Goal: Task Accomplishment & Management: Manage account settings

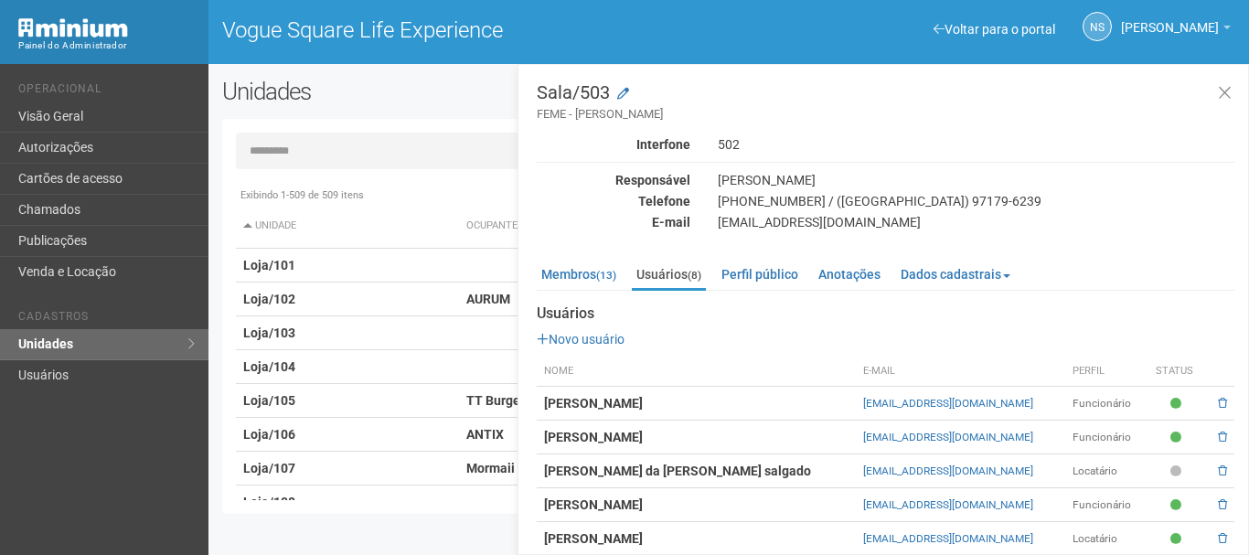
scroll to position [91, 0]
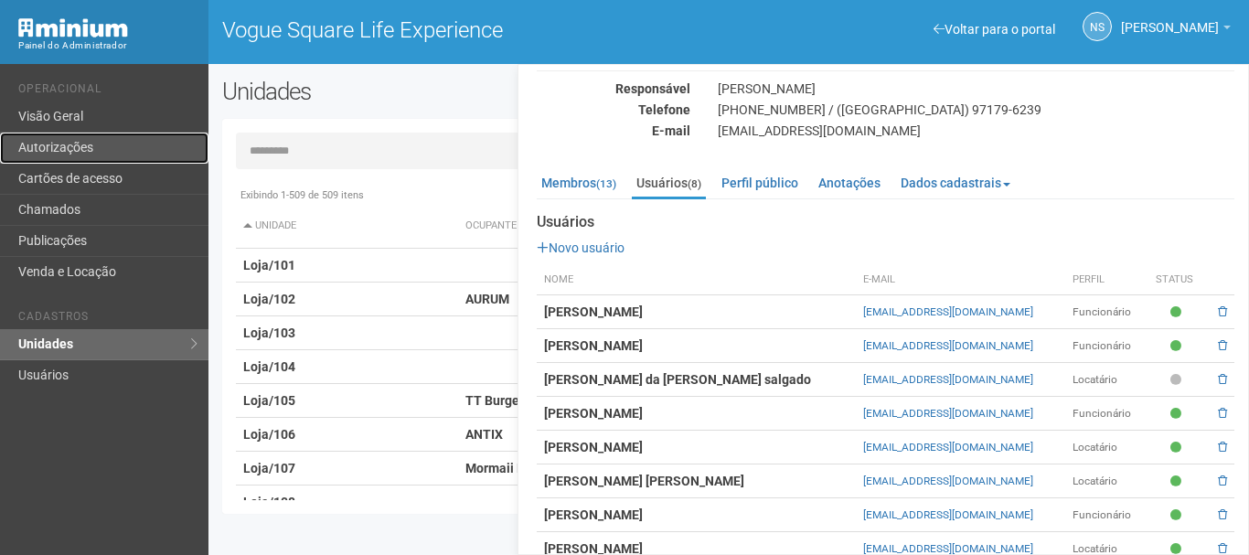
click at [88, 134] on link "Autorizações" at bounding box center [104, 148] width 209 height 31
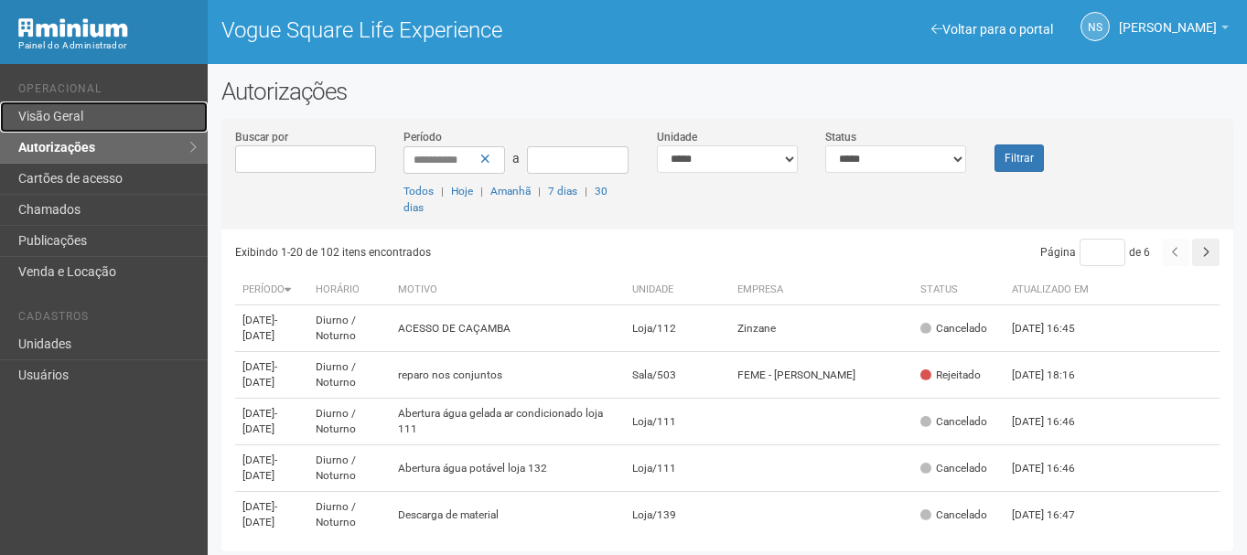
click at [51, 115] on link "Visão Geral" at bounding box center [104, 117] width 208 height 31
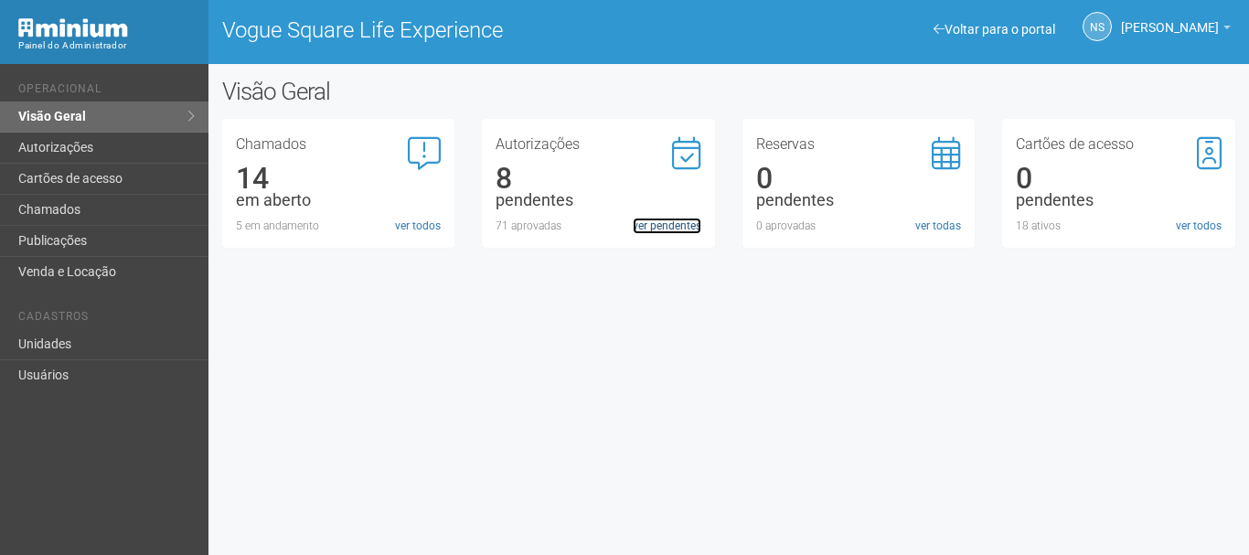
click at [680, 224] on link "ver pendentes" at bounding box center [667, 226] width 69 height 16
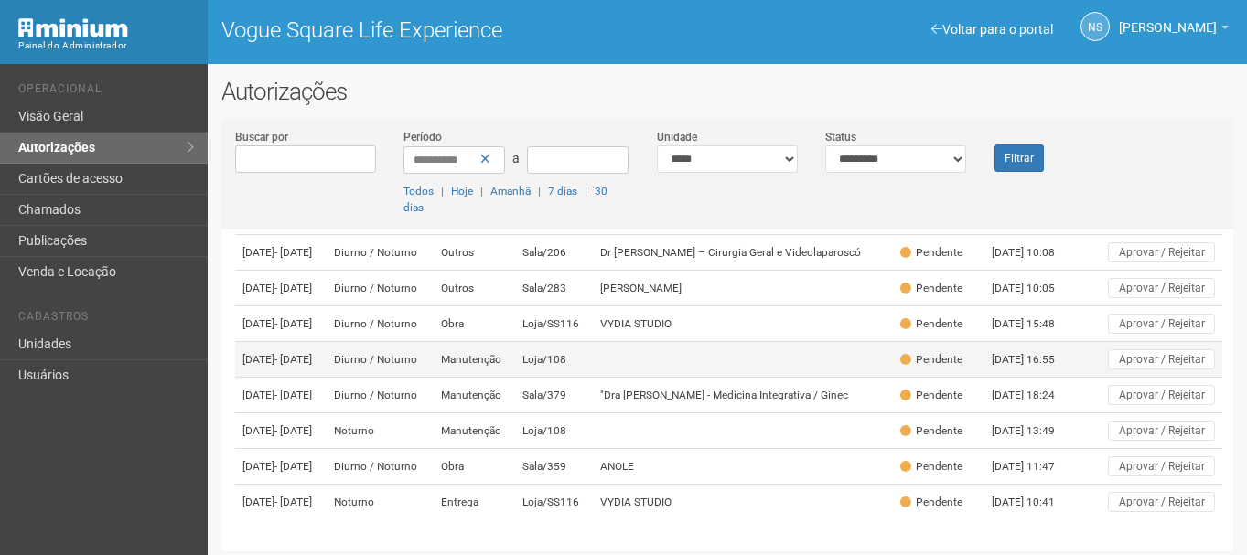
scroll to position [159, 0]
click at [561, 342] on td "Loja/108" at bounding box center [554, 360] width 78 height 36
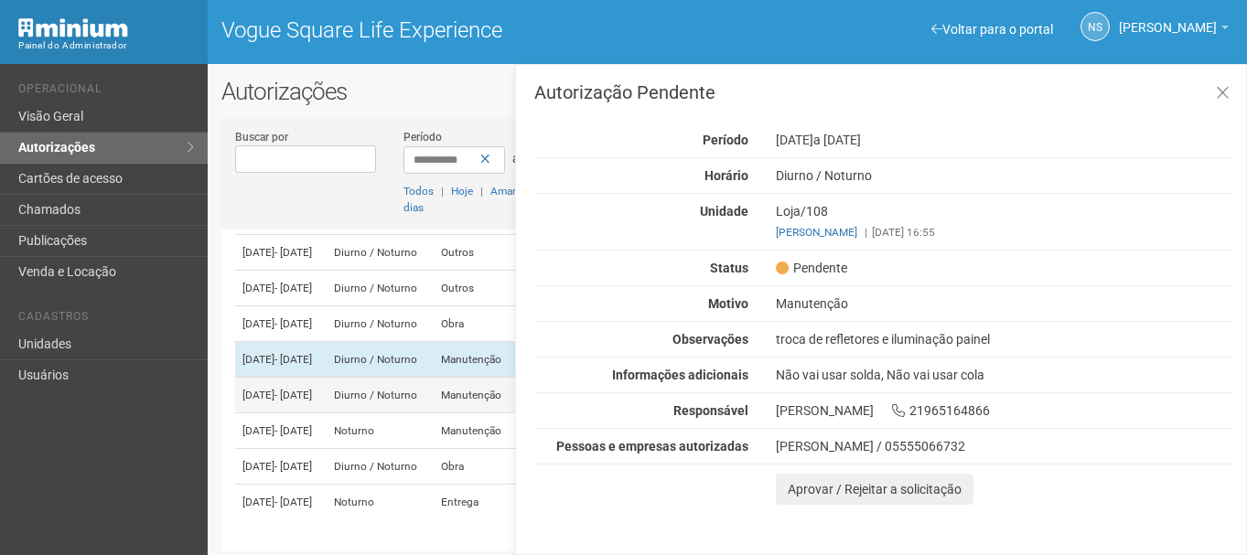
click at [391, 378] on td "Diurno / Noturno" at bounding box center [379, 396] width 106 height 36
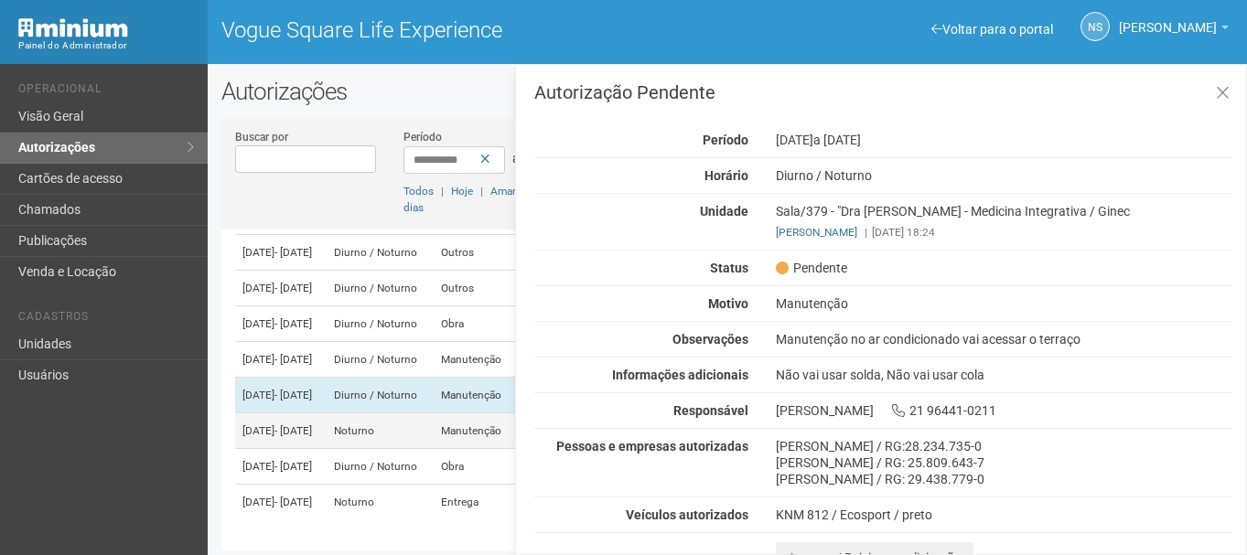
click at [403, 413] on td "Noturno" at bounding box center [379, 431] width 106 height 36
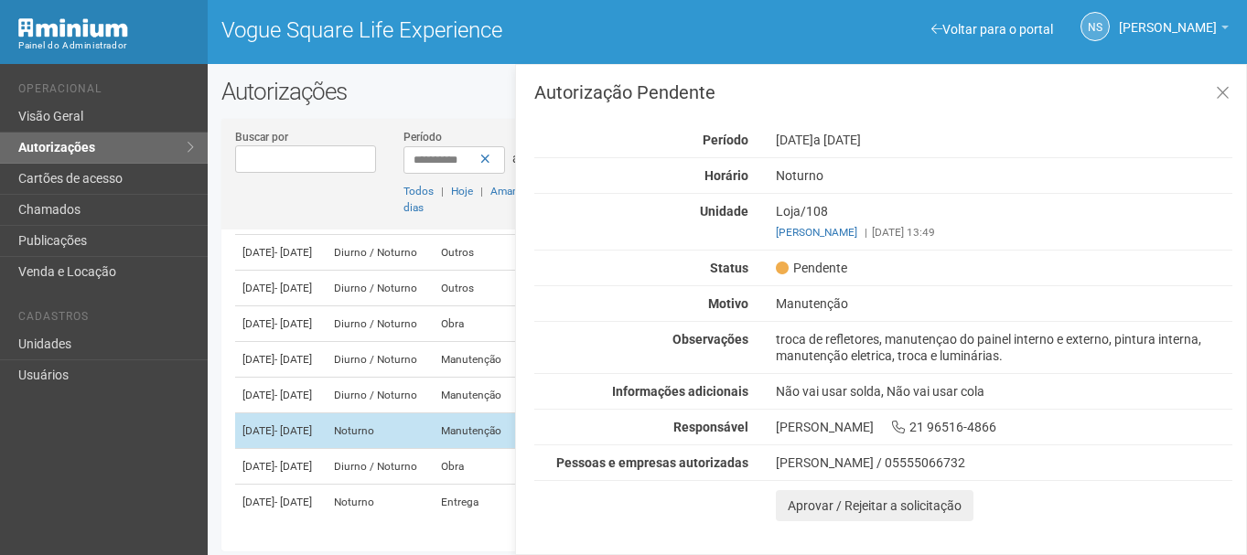
scroll to position [5, 0]
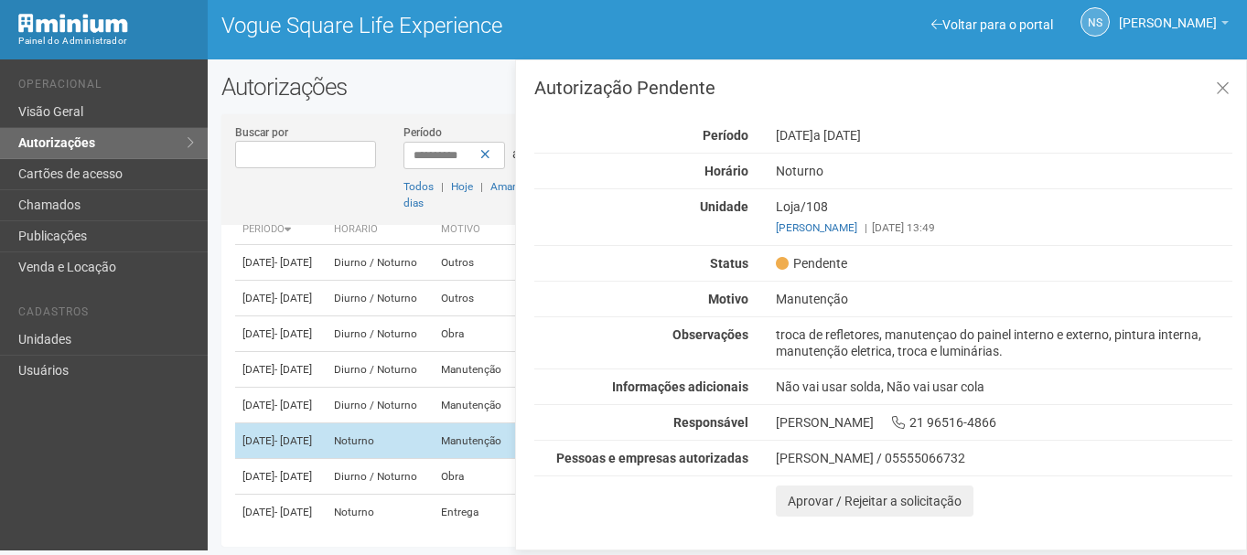
click at [405, 388] on td "Diurno / Noturno" at bounding box center [379, 370] width 106 height 36
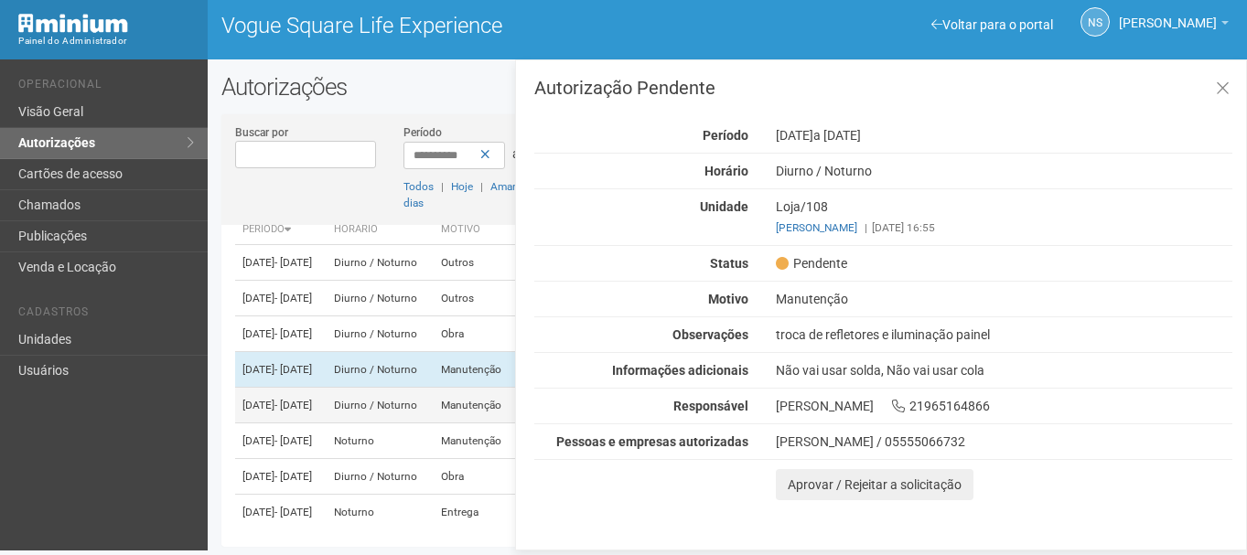
click at [392, 423] on td "Diurno / Noturno" at bounding box center [379, 406] width 106 height 36
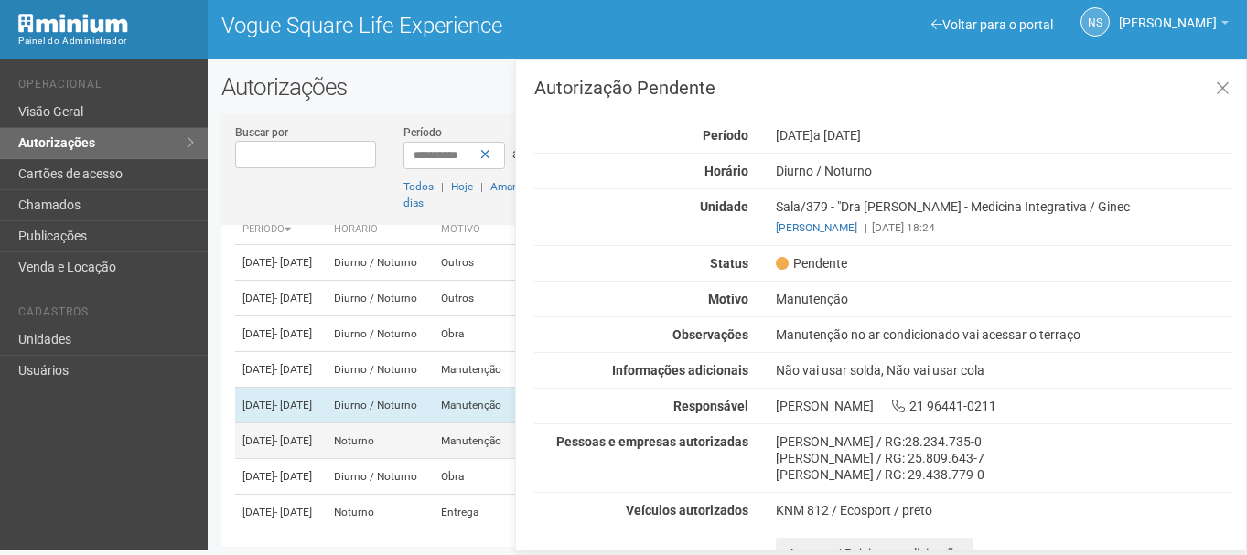
click at [423, 459] on td "Noturno" at bounding box center [379, 441] width 106 height 36
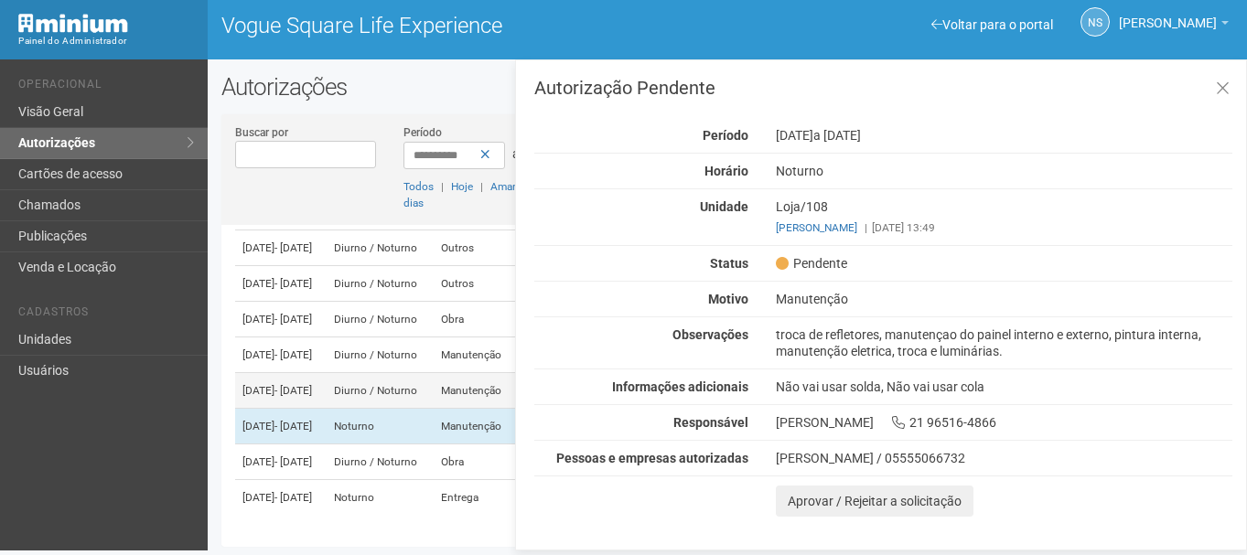
scroll to position [159, 0]
click at [409, 444] on td "Diurno / Noturno" at bounding box center [379, 462] width 106 height 36
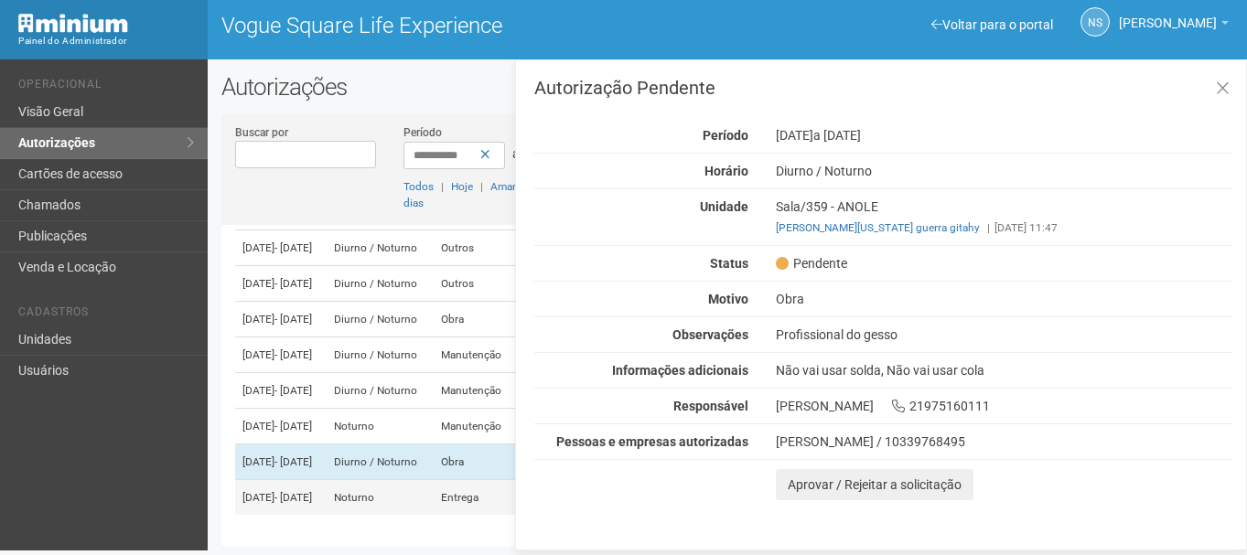
click at [433, 489] on td "Noturno" at bounding box center [379, 498] width 106 height 36
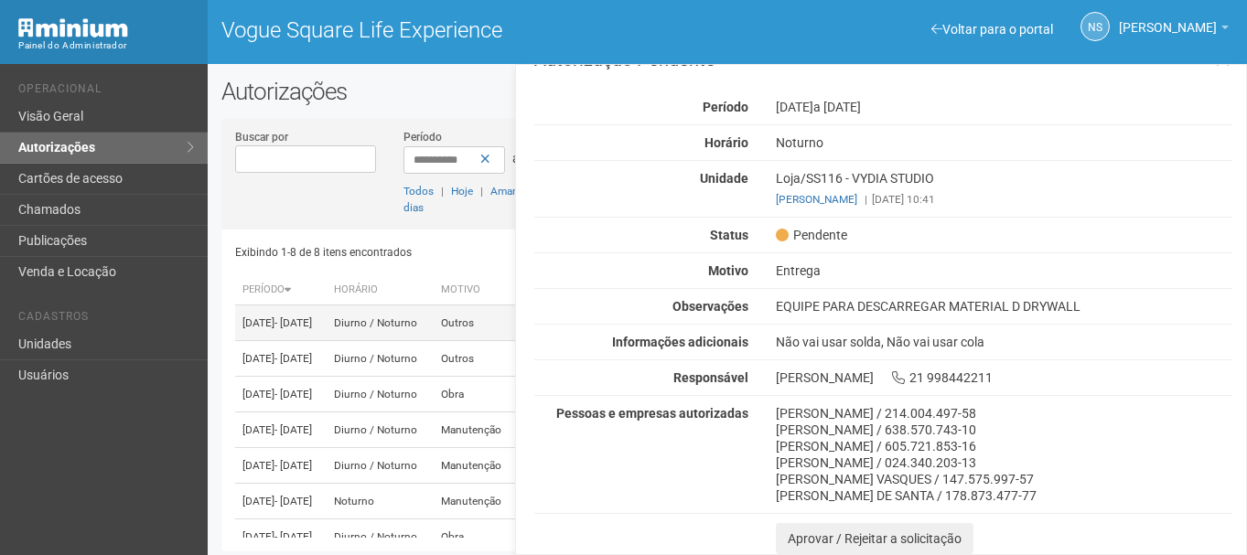
click at [391, 341] on td "Diurno / Noturno" at bounding box center [379, 323] width 106 height 36
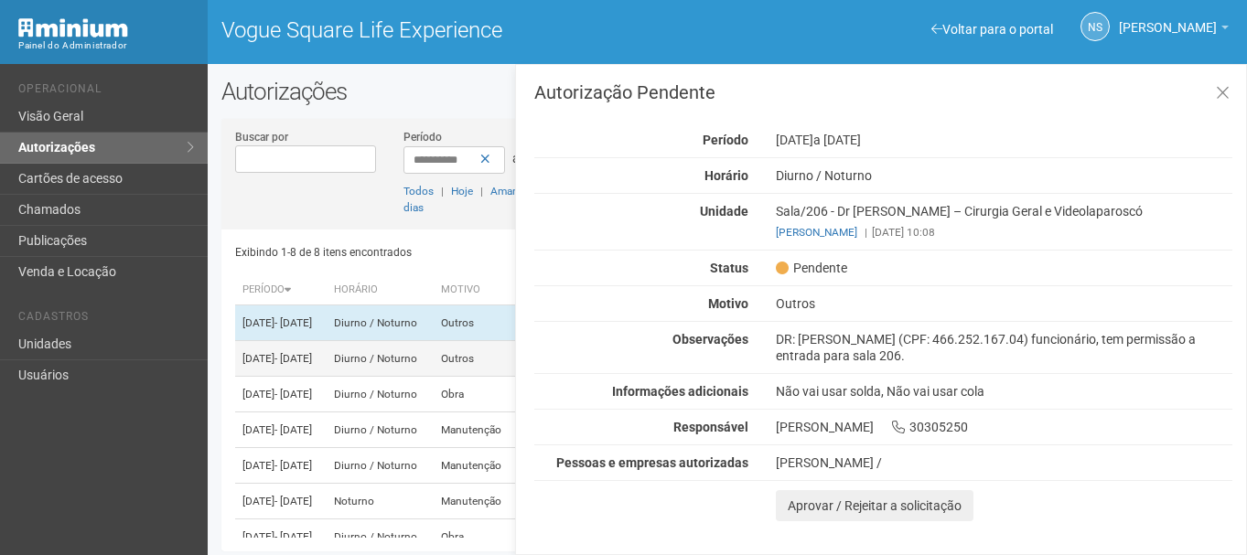
click at [402, 371] on td "Diurno / Noturno" at bounding box center [379, 359] width 106 height 36
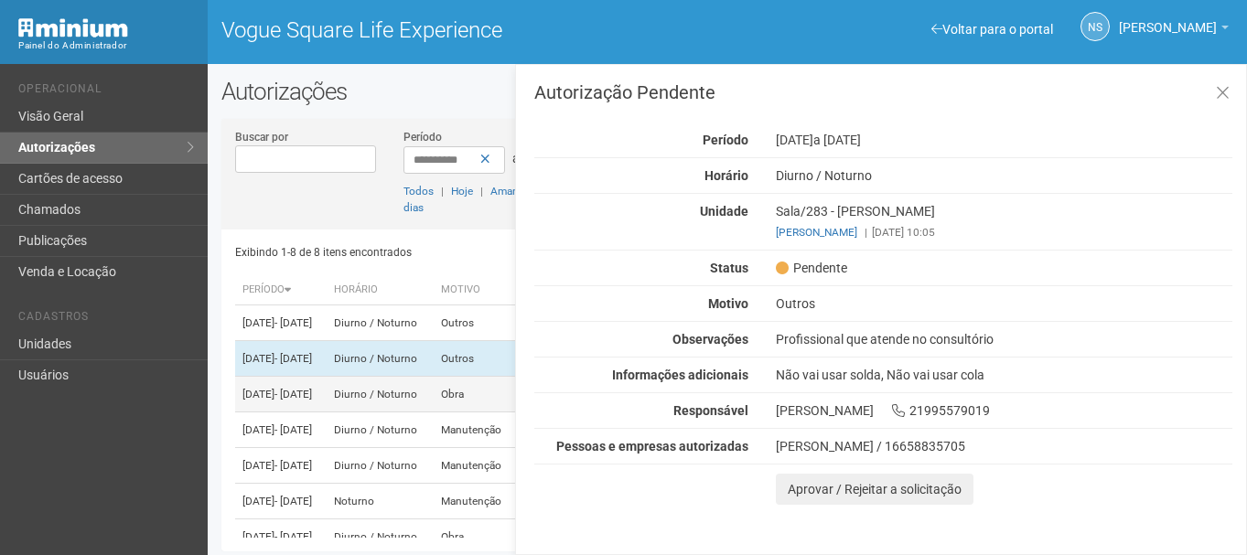
click at [402, 412] on td "Diurno / Noturno" at bounding box center [379, 395] width 106 height 36
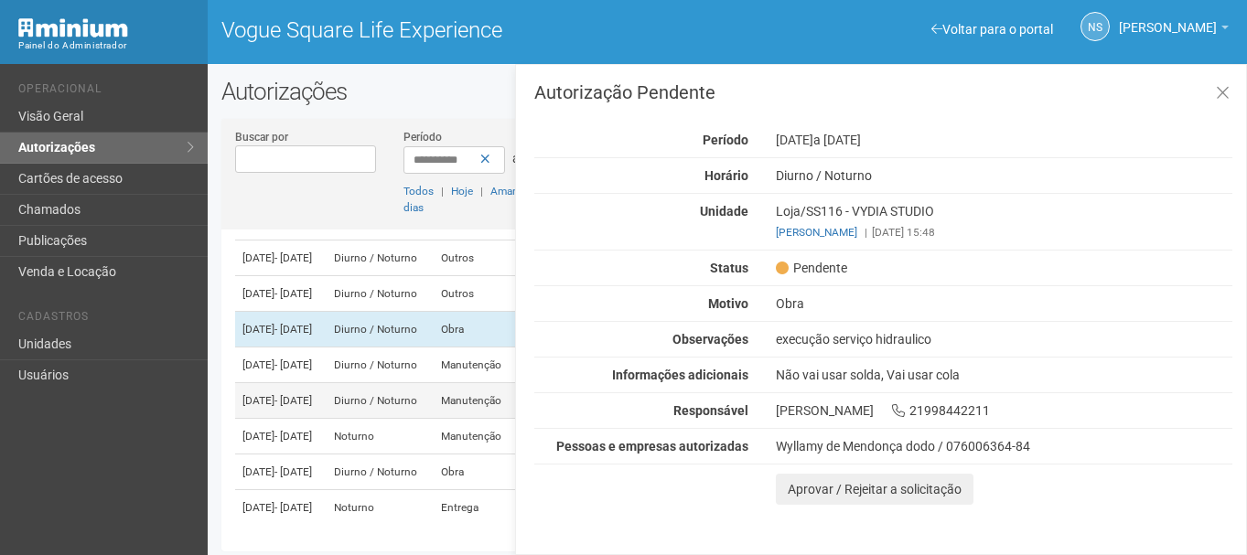
scroll to position [91, 0]
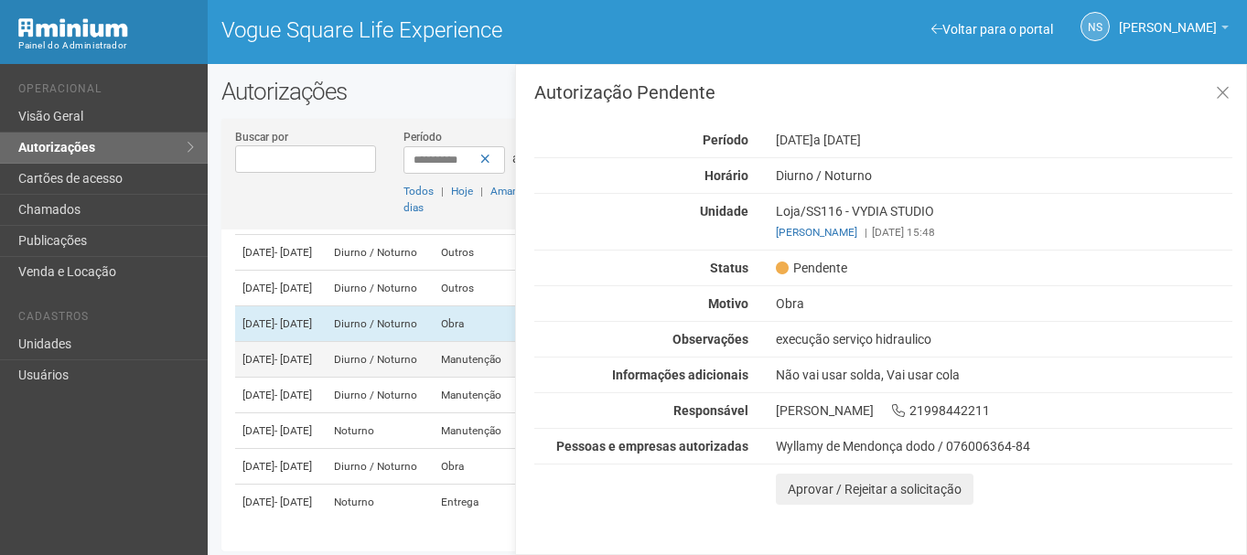
click at [405, 378] on td "Diurno / Noturno" at bounding box center [379, 360] width 106 height 36
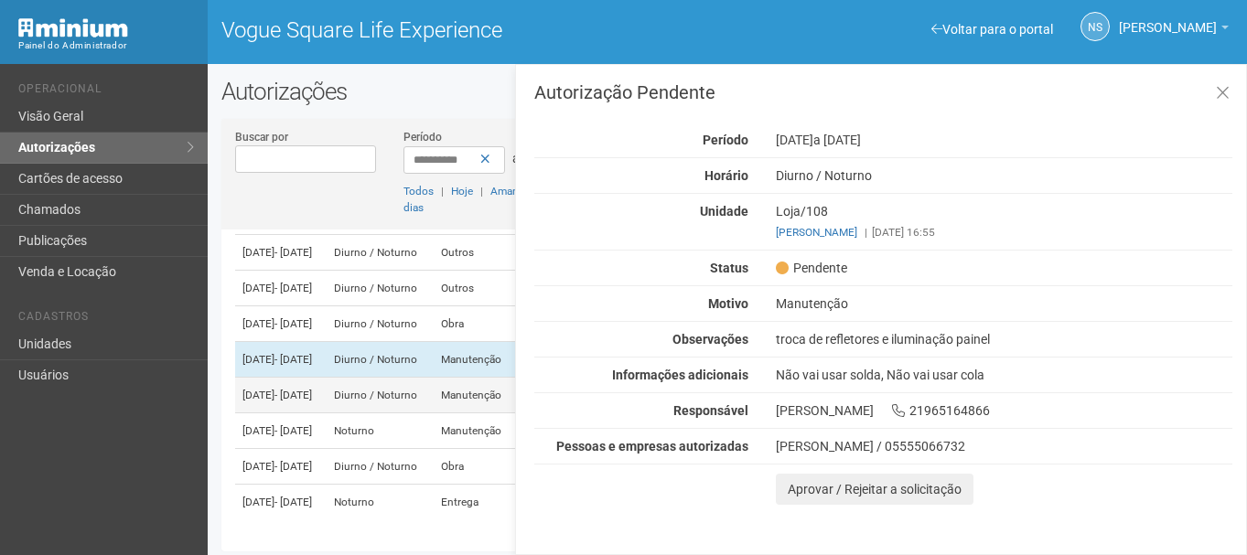
click at [416, 413] on td "Diurno / Noturno" at bounding box center [379, 396] width 106 height 36
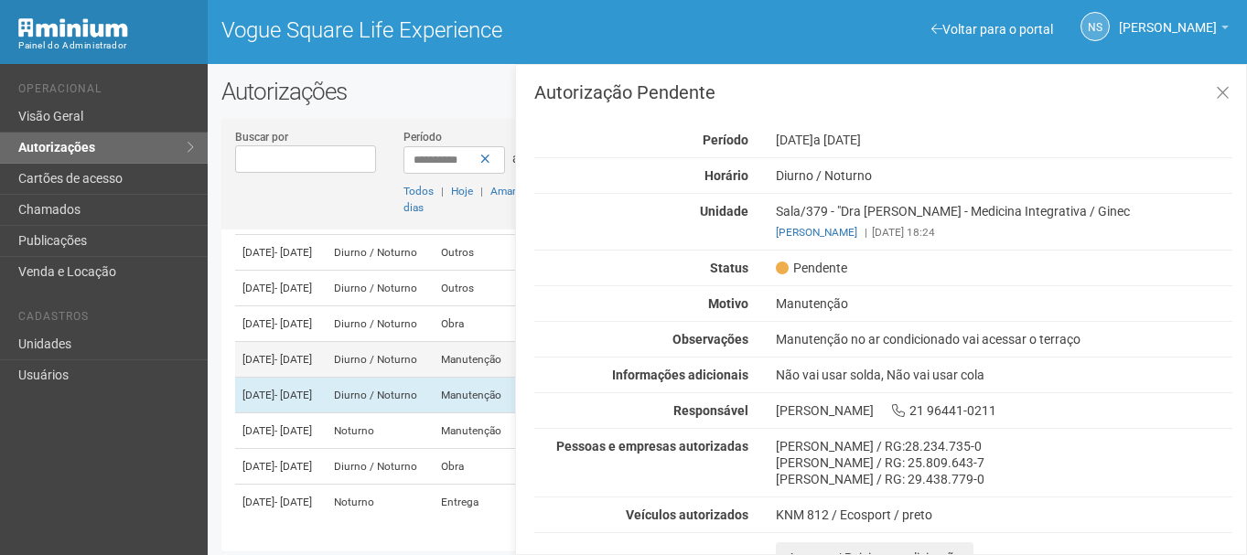
scroll to position [159, 0]
click at [385, 413] on td "Noturno" at bounding box center [379, 431] width 106 height 36
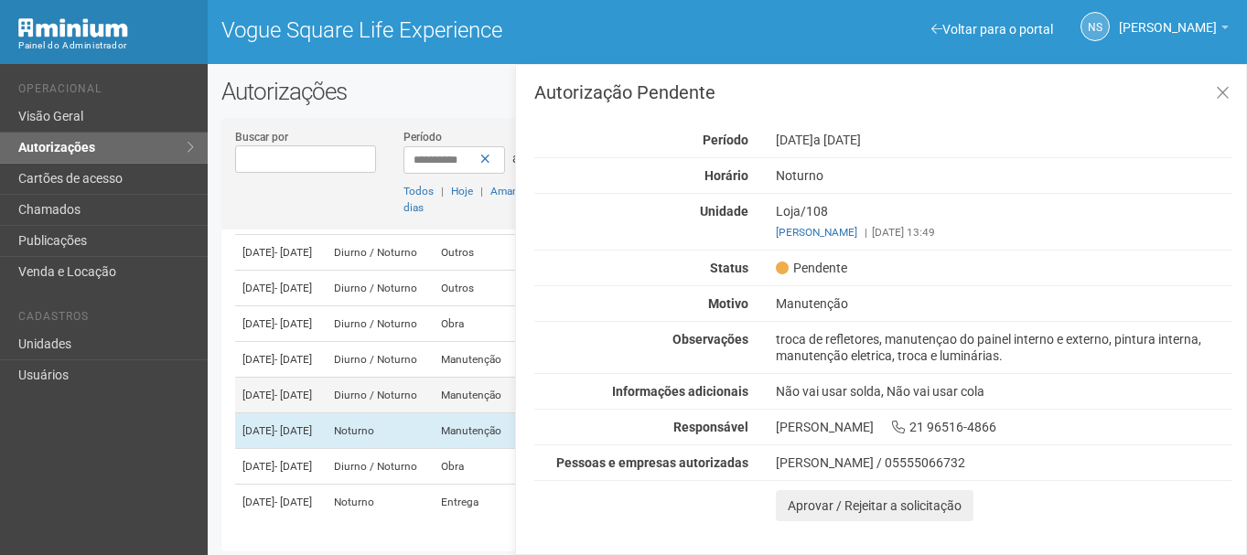
click at [381, 378] on td "Diurno / Noturno" at bounding box center [379, 396] width 106 height 36
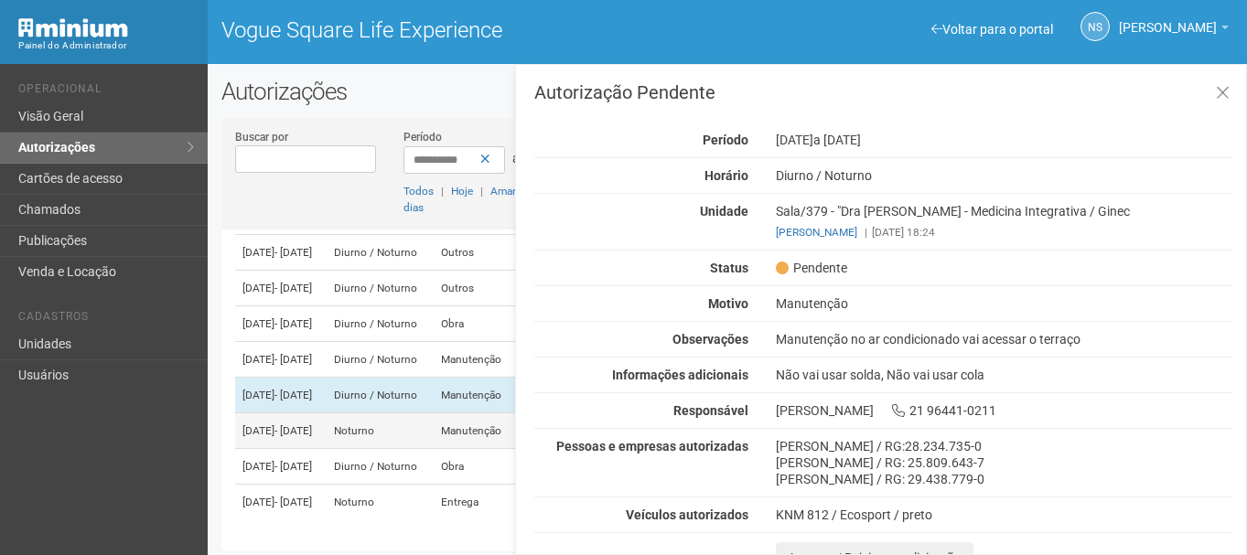
click at [396, 413] on td "Noturno" at bounding box center [379, 431] width 106 height 36
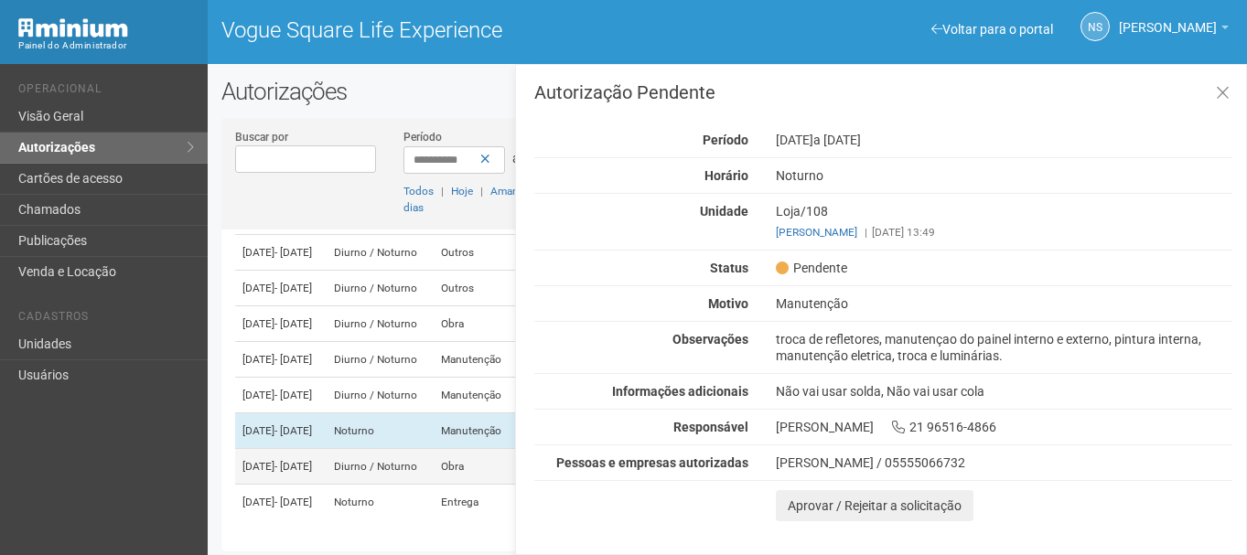
click at [401, 461] on td "Diurno / Noturno" at bounding box center [379, 467] width 106 height 36
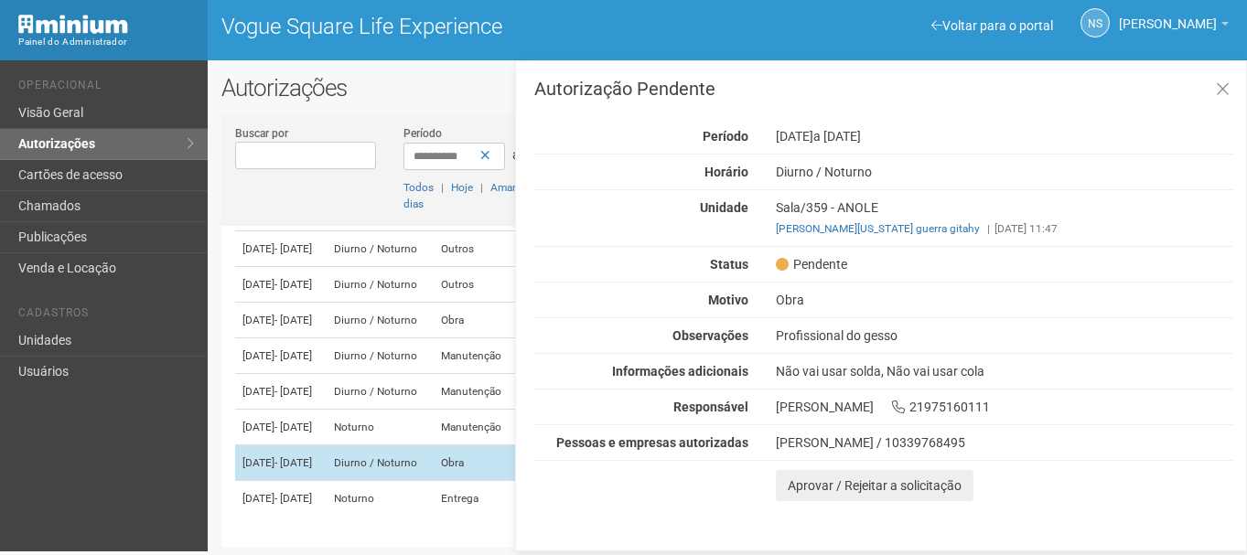
scroll to position [5, 0]
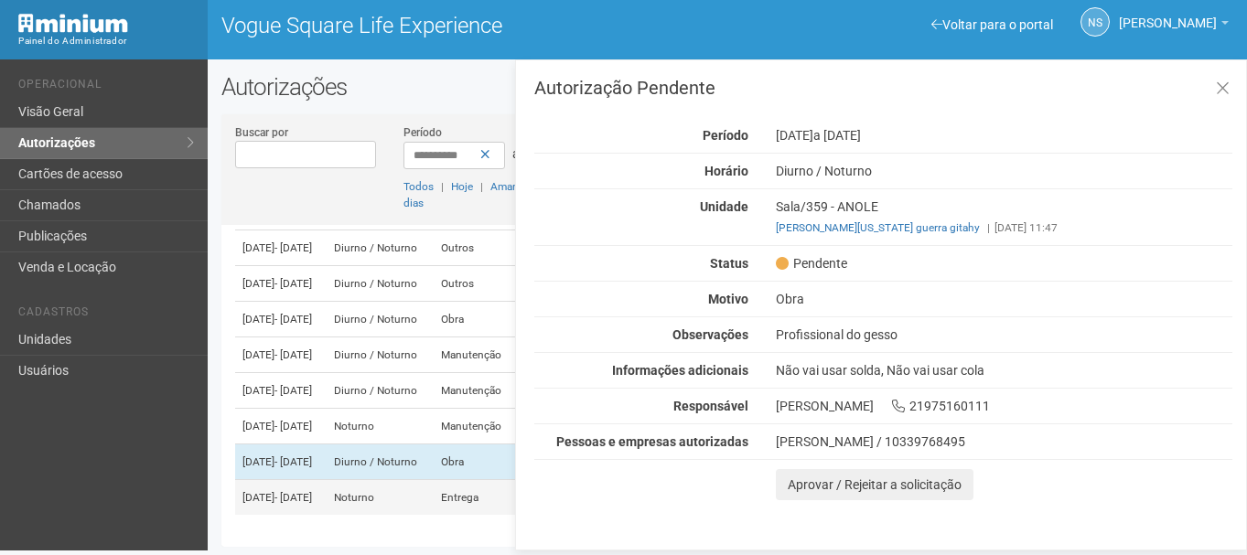
click at [384, 493] on td "Noturno" at bounding box center [379, 498] width 106 height 36
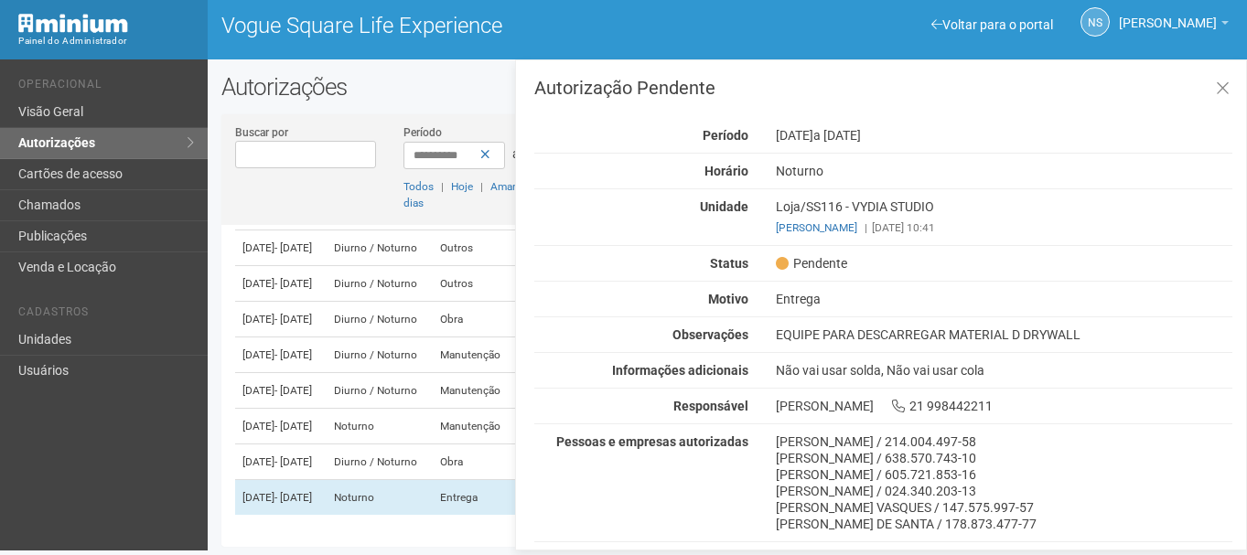
click at [815, 70] on div "Autorização Pendente Período 01/09/2025 a 02/09/2025 Horário Noturno Unidade Lo…" at bounding box center [881, 304] width 732 height 491
click at [1216, 89] on icon at bounding box center [1222, 89] width 14 height 18
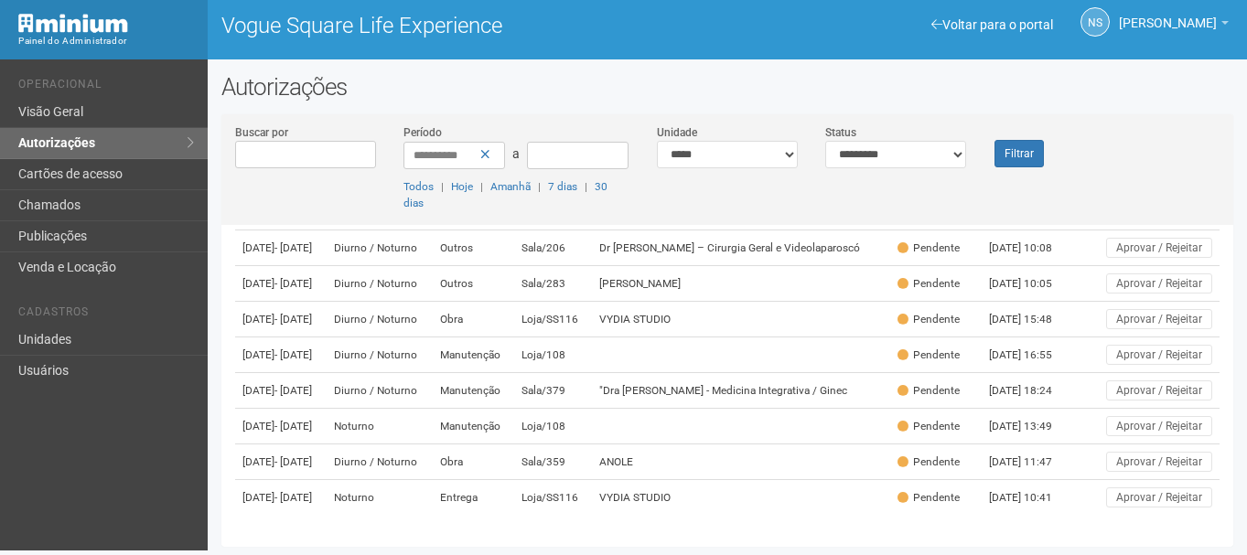
click at [1215, 89] on h2 "Autorizações" at bounding box center [726, 86] width 1011 height 27
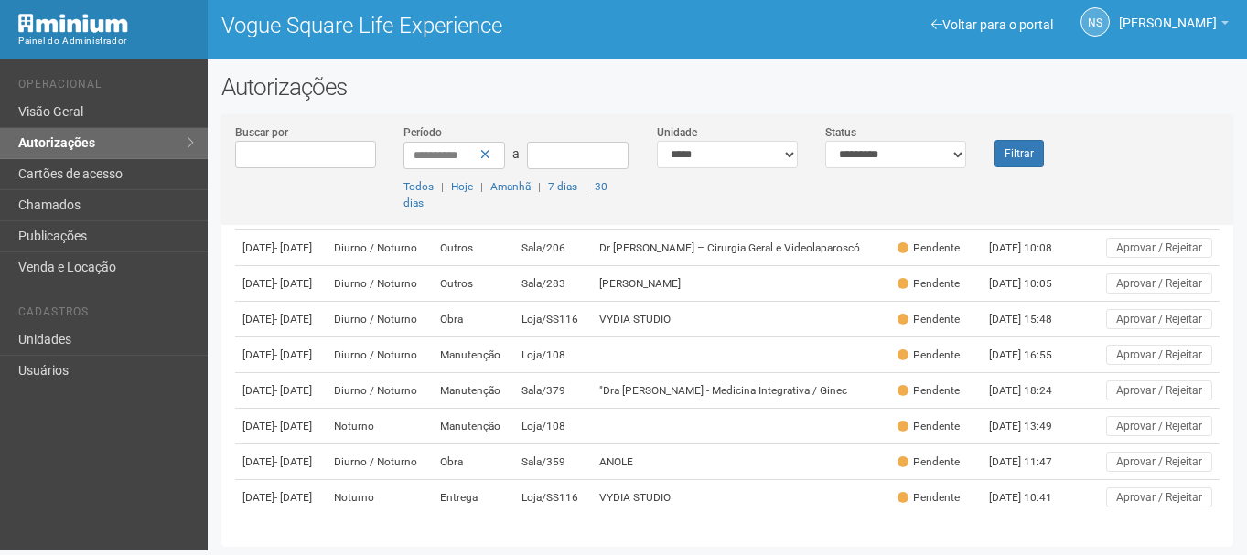
click at [1215, 89] on h2 "Autorizações" at bounding box center [726, 86] width 1011 height 27
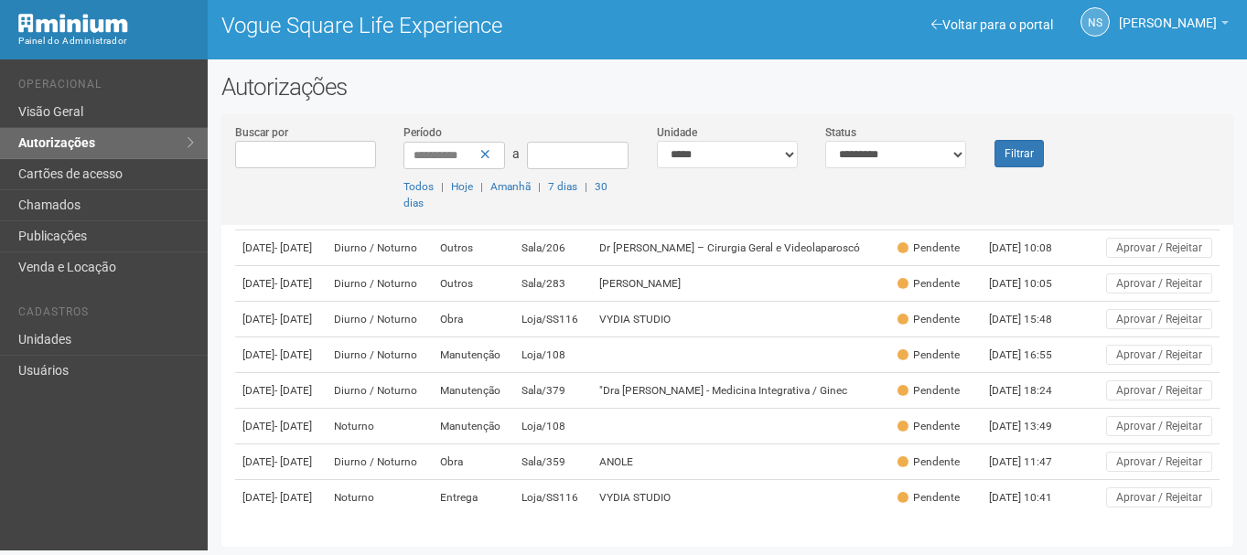
click at [1215, 89] on h2 "Autorizações" at bounding box center [726, 86] width 1011 height 27
click at [1197, 126] on div "**********" at bounding box center [726, 174] width 1011 height 102
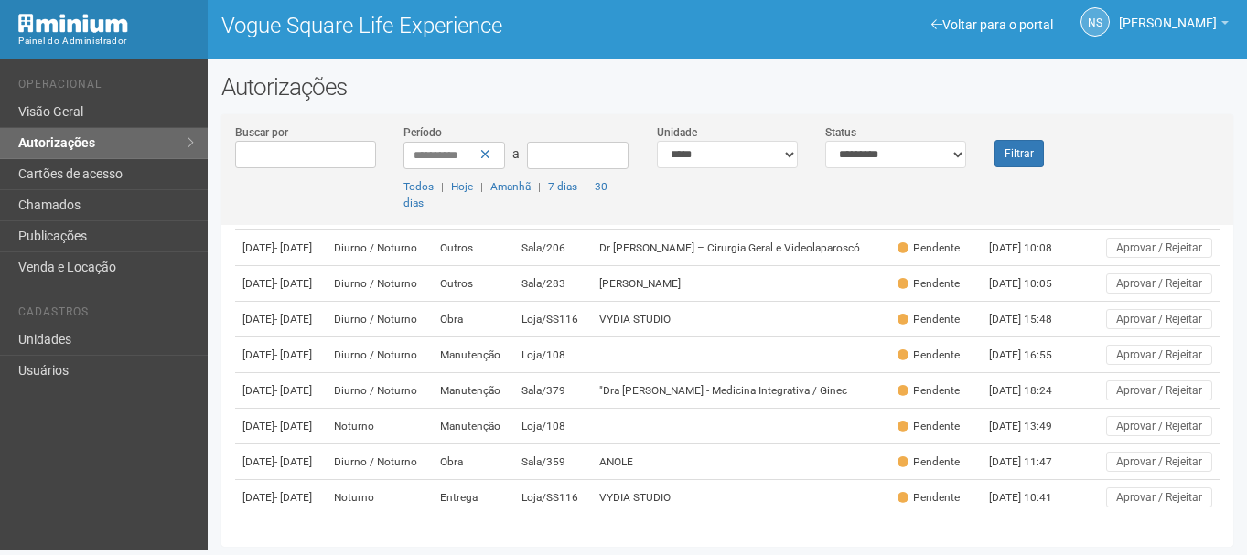
click at [945, 8] on div "NS Nicolle Silva Nicolle Silva nicolle.silva@voguesquare.com.br Meu perfil Alte…" at bounding box center [986, 23] width 519 height 56
click at [942, 12] on div "NS Nicolle Silva Nicolle Silva nicolle.silva@voguesquare.com.br Meu perfil Alte…" at bounding box center [986, 23] width 519 height 56
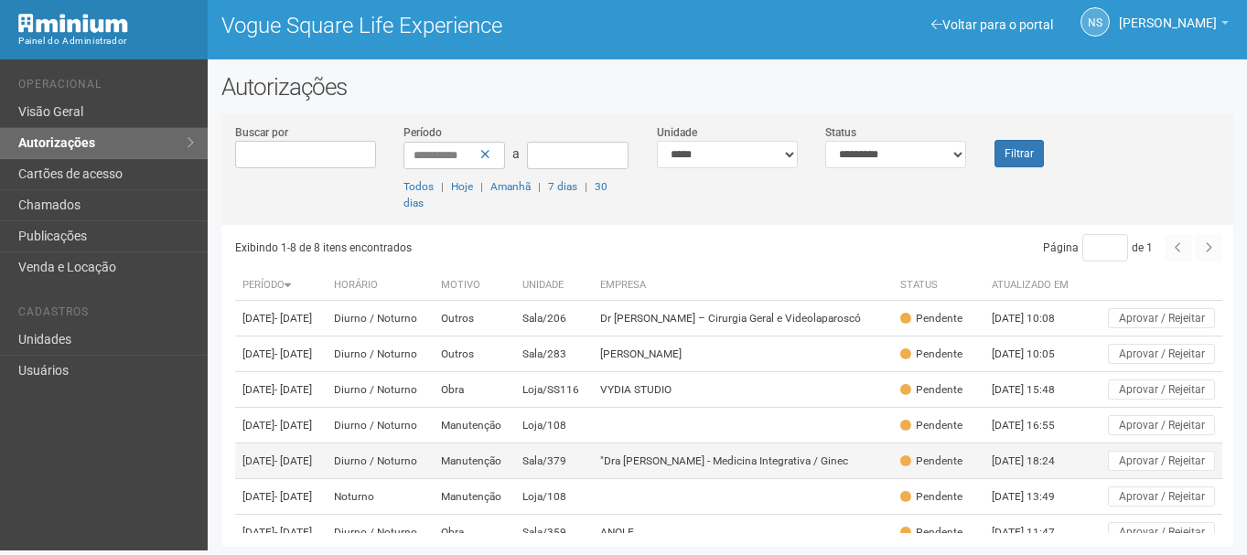
click at [639, 479] on td ""Dra Marcelle Ayres - Medicina Integrativa / Ginec" at bounding box center [743, 462] width 300 height 36
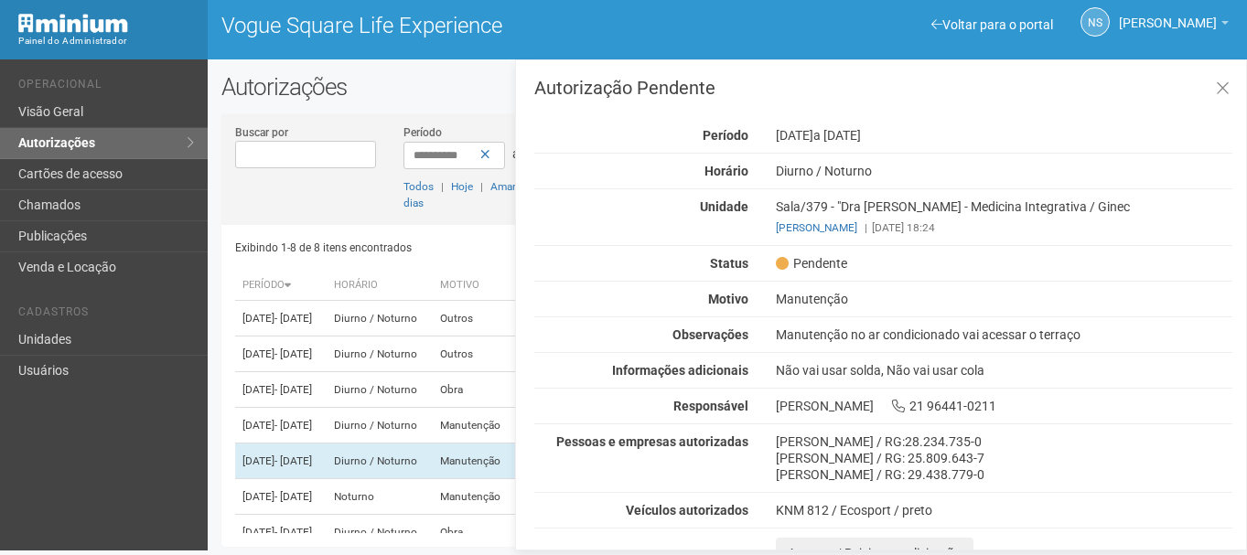
click at [870, 336] on div "Manutenção no ar condicionado vai acessar o terraço" at bounding box center [1004, 334] width 484 height 16
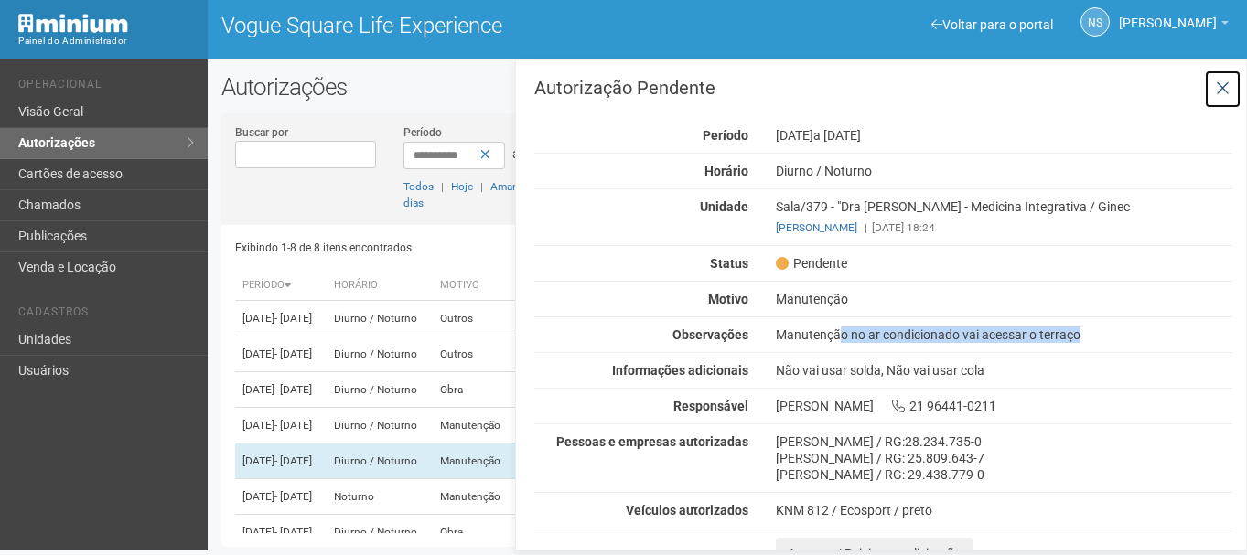
click at [1216, 80] on icon at bounding box center [1222, 89] width 14 height 18
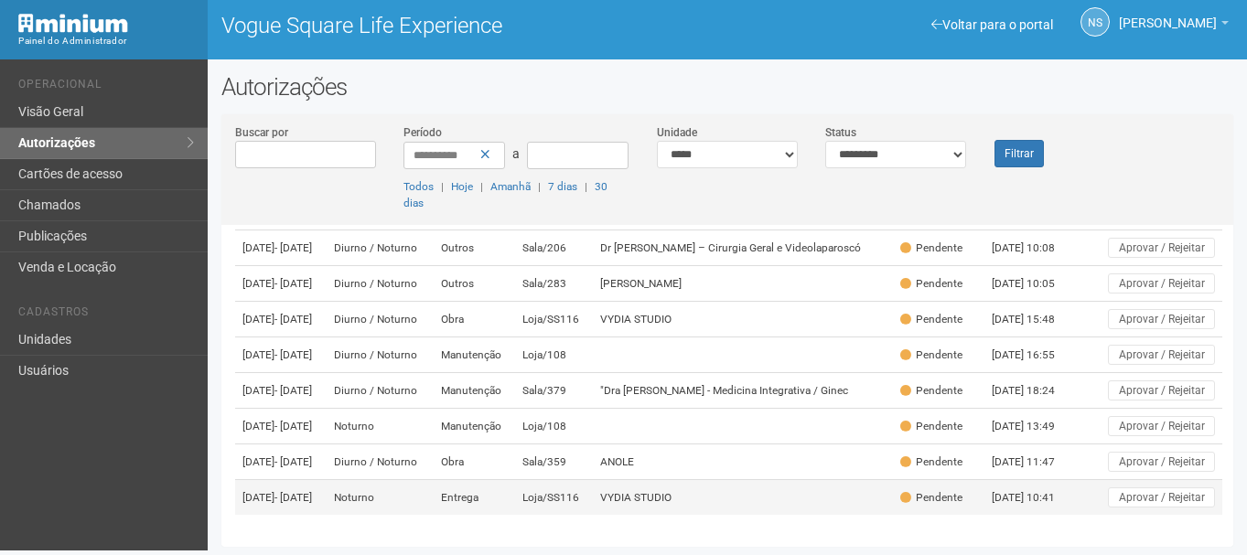
scroll to position [159, 0]
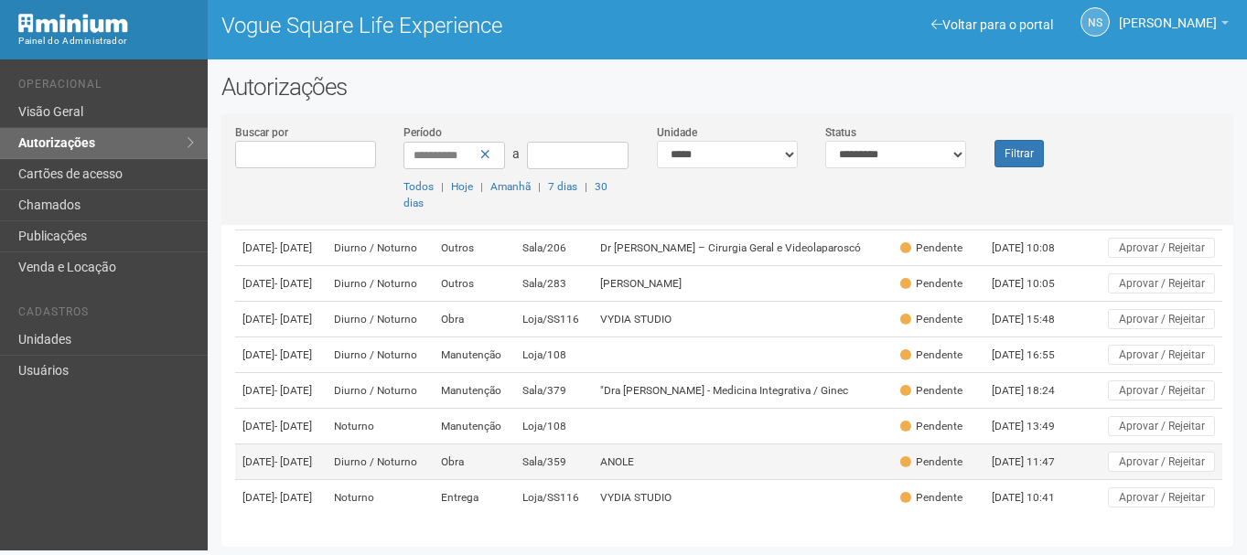
click at [433, 444] on td "Diurno / Noturno" at bounding box center [379, 462] width 106 height 36
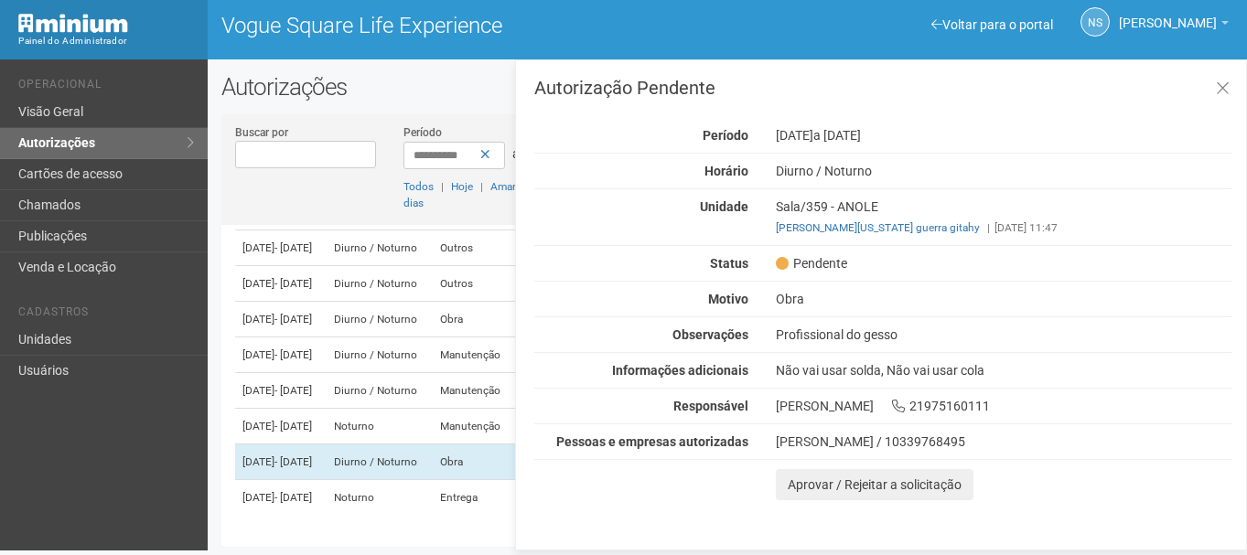
click at [816, 338] on div "Profissional do gesso" at bounding box center [1004, 334] width 484 height 16
click at [816, 337] on div "Profissional do gesso" at bounding box center [1004, 334] width 484 height 16
click at [1211, 80] on button at bounding box center [1222, 89] width 37 height 39
